Goal: Task Accomplishment & Management: Manage account settings

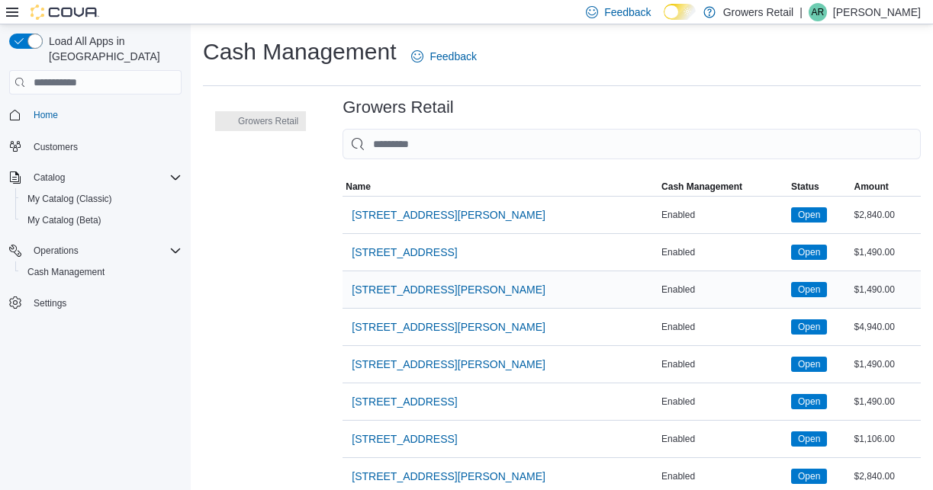
scroll to position [54, 0]
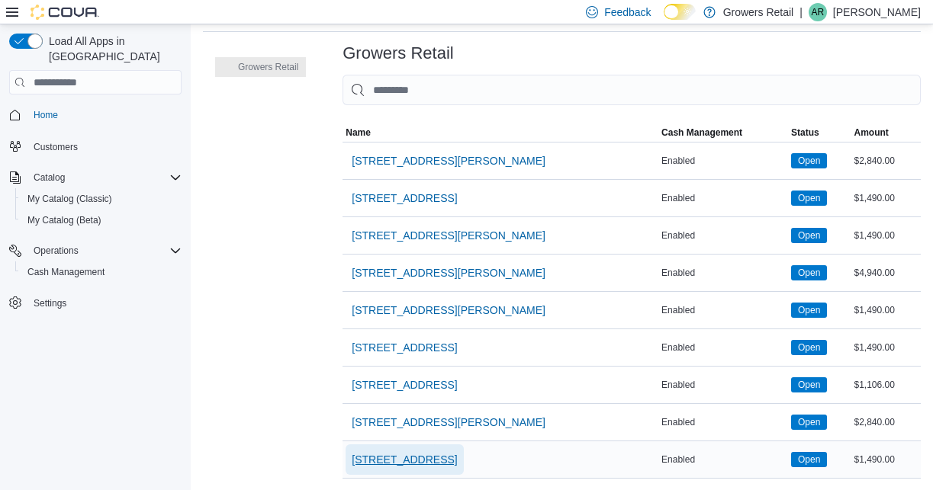
click at [405, 446] on span "[STREET_ADDRESS]" at bounding box center [404, 460] width 105 height 31
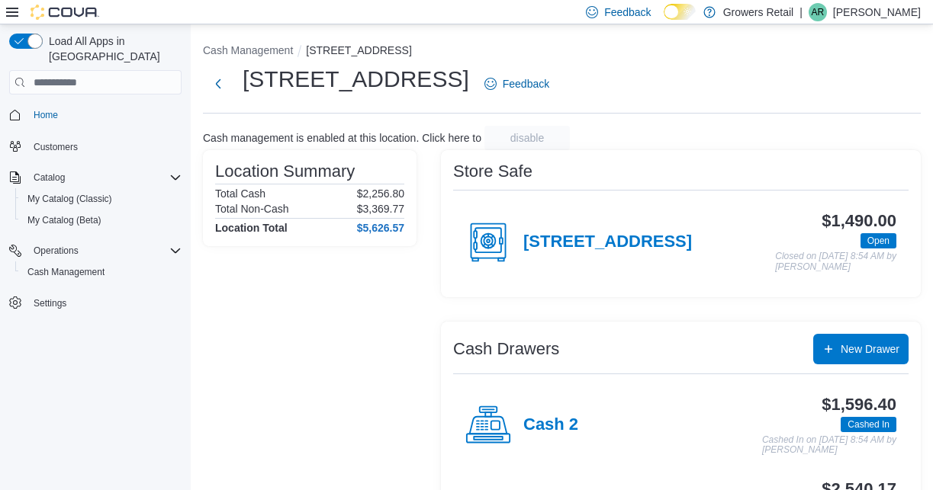
scroll to position [87, 0]
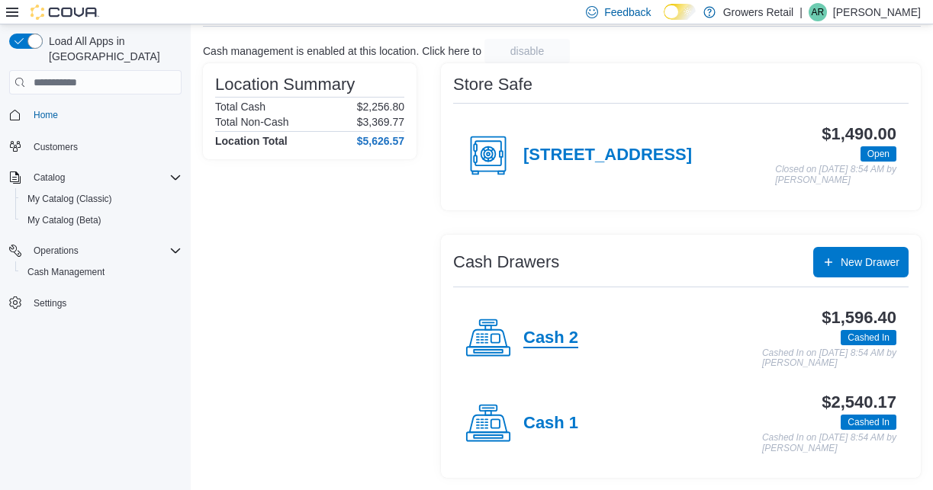
click at [548, 341] on h4 "Cash 2" at bounding box center [550, 339] width 55 height 20
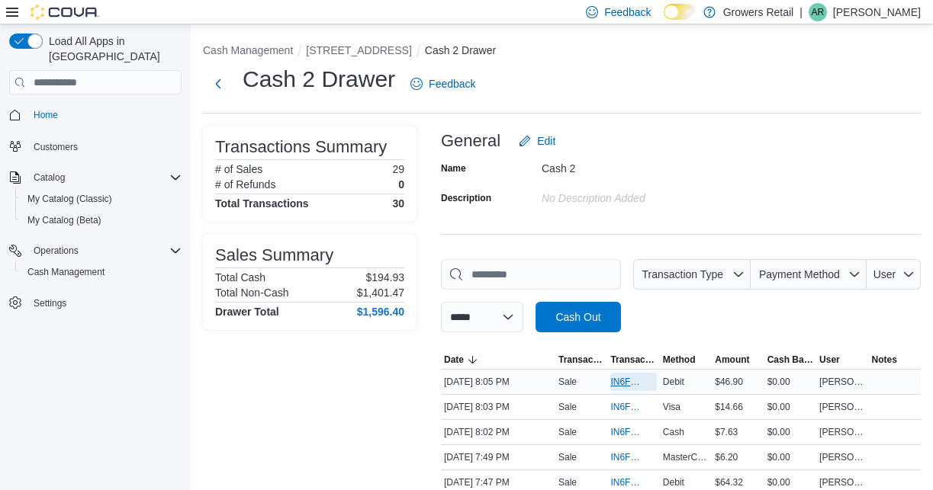
click at [620, 381] on span "IN6FPW-2064350" at bounding box center [625, 382] width 31 height 12
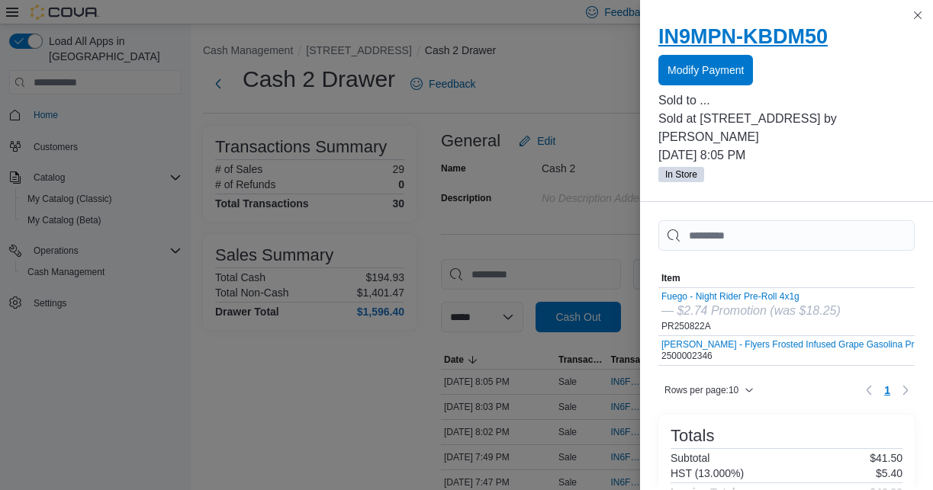
click at [789, 37] on h2 "IN9MPN-KBDM50" at bounding box center [786, 36] width 256 height 24
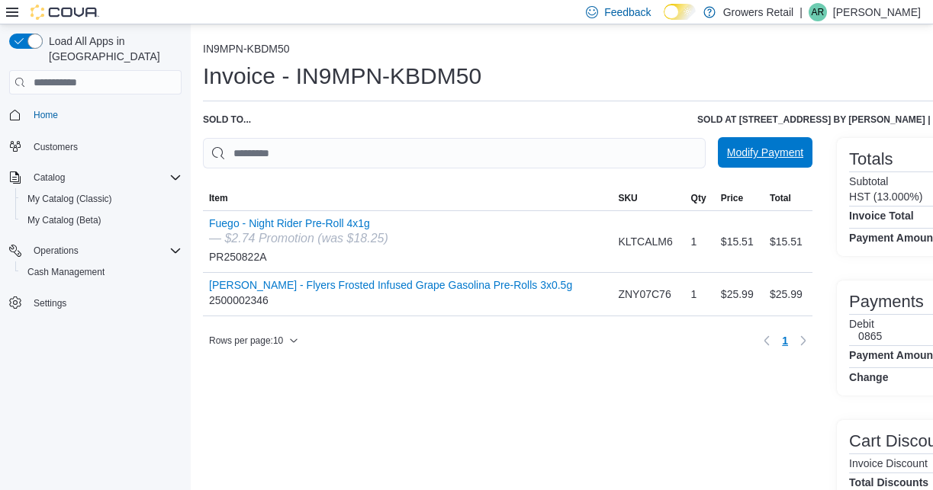
click at [760, 162] on span "Modify Payment" at bounding box center [765, 152] width 76 height 31
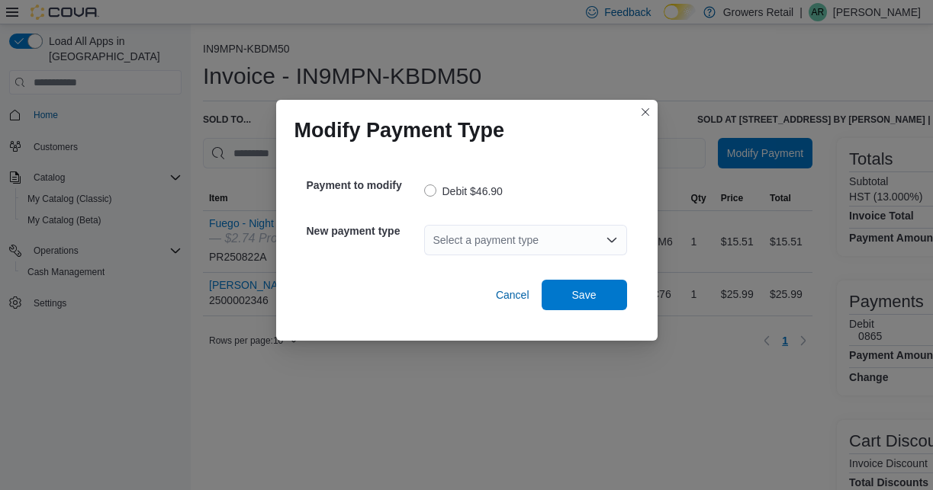
click at [472, 239] on div "Select a payment type" at bounding box center [525, 240] width 203 height 31
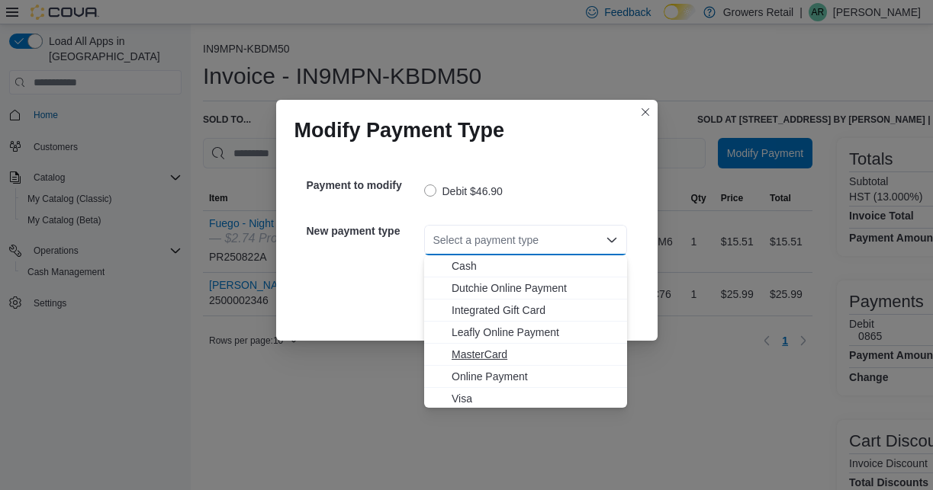
click at [498, 353] on span "MasterCard" at bounding box center [534, 354] width 166 height 15
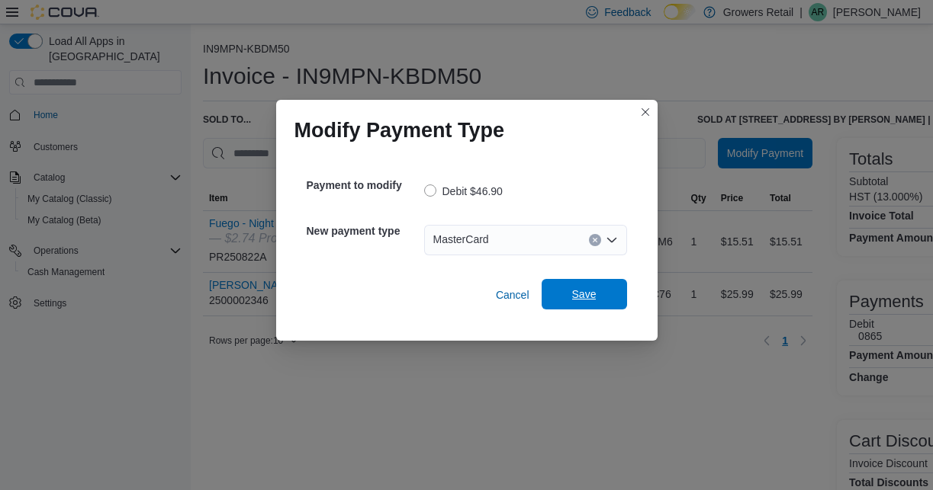
click at [616, 295] on span "Save" at bounding box center [584, 294] width 67 height 31
